Goal: Find contact information: Find contact information

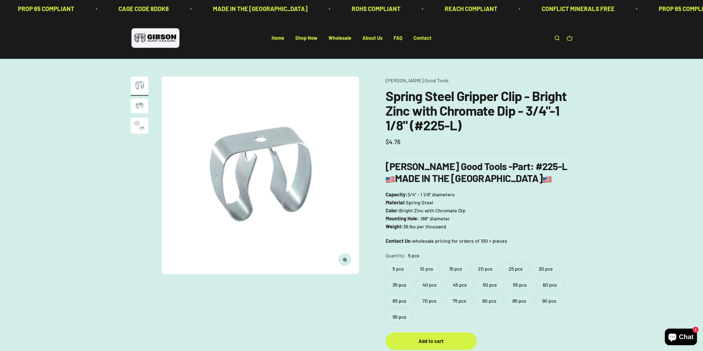
drag, startPoint x: 432, startPoint y: 40, endPoint x: 415, endPoint y: 35, distance: 17.4
click at [432, 40] on div "Open navigation menu Open search Home Shop Now Wholesale About Us FAQ Contact G…" at bounding box center [351, 37] width 703 height 41
click at [414, 34] on div "Open navigation menu Open search Home Shop Now Wholesale About Us FAQ Contact G…" at bounding box center [351, 37] width 703 height 41
click at [420, 37] on link "Contact" at bounding box center [422, 38] width 18 height 6
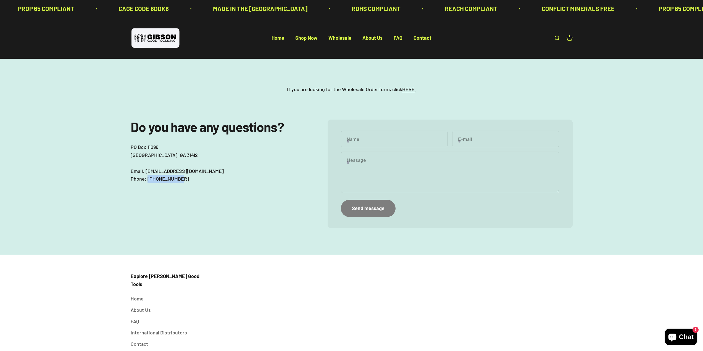
drag, startPoint x: 147, startPoint y: 180, endPoint x: 178, endPoint y: 180, distance: 31.5
click at [178, 180] on p "[GEOGRAPHIC_DATA] Email: [EMAIL_ADDRESS][DOMAIN_NAME] Phone: [PHONE_NUMBER]" at bounding box center [218, 163] width 175 height 40
copy p "912.358.6000"
